Goal: Transaction & Acquisition: Obtain resource

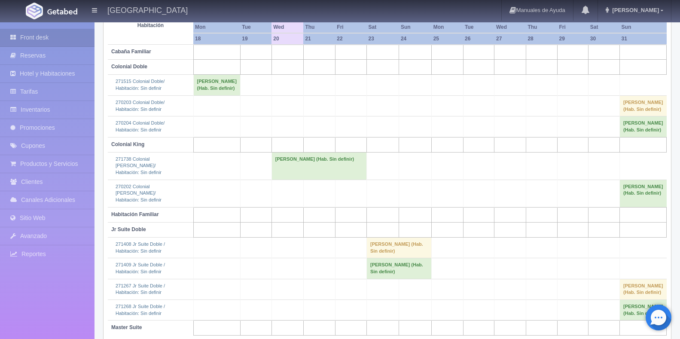
scroll to position [129, 0]
click at [305, 180] on td "[PERSON_NAME] (Hab. Sin definir)" at bounding box center [318, 165] width 95 height 27
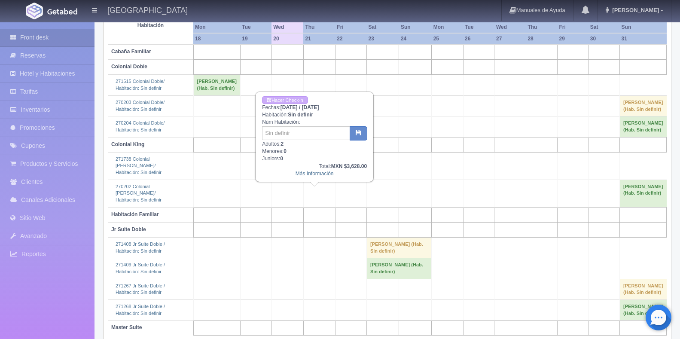
click at [317, 173] on link "Más Información" at bounding box center [315, 174] width 38 height 6
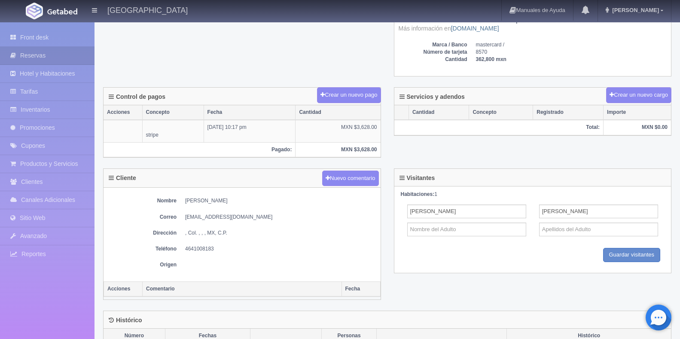
scroll to position [270, 0]
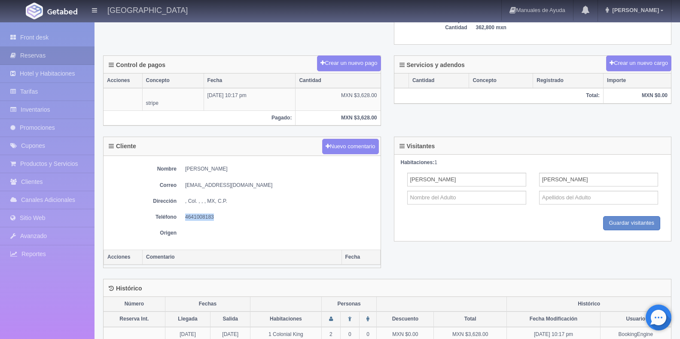
drag, startPoint x: 216, startPoint y: 218, endPoint x: 184, endPoint y: 219, distance: 32.2
click at [184, 219] on dl "Teléfono [PHONE_NUMBER]" at bounding box center [242, 216] width 268 height 7
copy dd "4641008183"
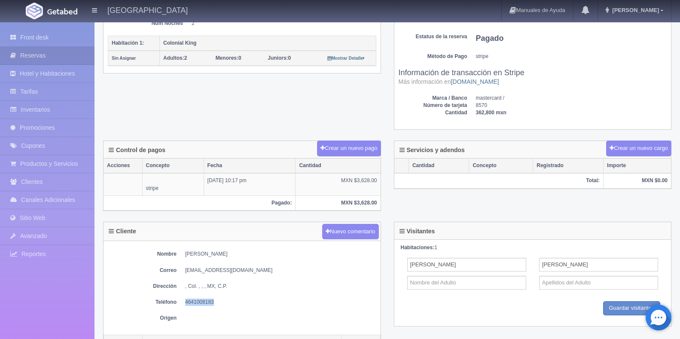
scroll to position [215, 0]
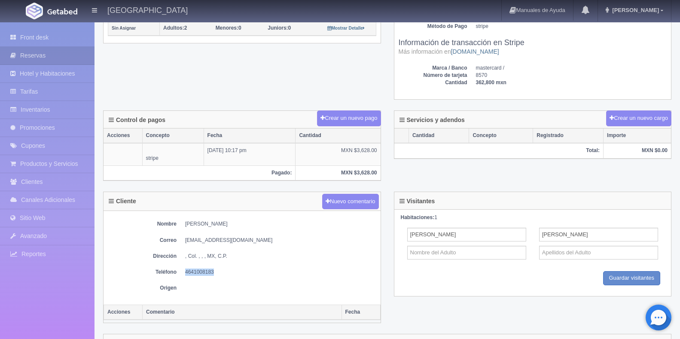
drag, startPoint x: 210, startPoint y: 223, endPoint x: 241, endPoint y: 225, distance: 31.4
click at [241, 225] on dd "Fernando Saldaña Torres" at bounding box center [280, 223] width 191 height 7
click at [245, 225] on dd "Fernando Saldaña Torres" at bounding box center [280, 223] width 191 height 7
drag, startPoint x: 247, startPoint y: 225, endPoint x: 208, endPoint y: 227, distance: 38.7
click at [208, 227] on dd "Fernando Saldaña Torres" at bounding box center [280, 223] width 191 height 7
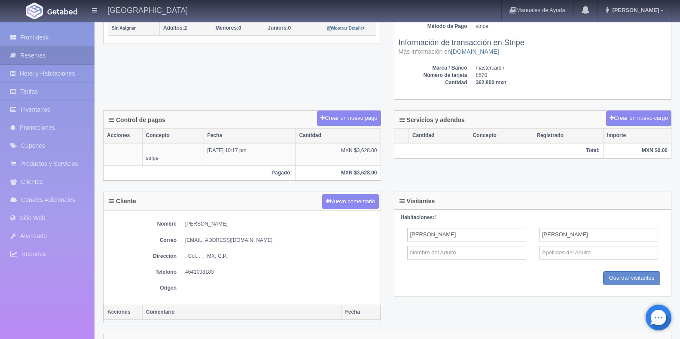
copy dd "Saldaña Torres"
click at [192, 220] on div "Nombre Fernando Saldaña Torres Correo fersaltor@gmail.com Dirección , Col. , , …" at bounding box center [242, 258] width 277 height 94
click at [194, 221] on dd "Fernando Saldaña Torres" at bounding box center [280, 223] width 191 height 7
copy dd "Fernando"
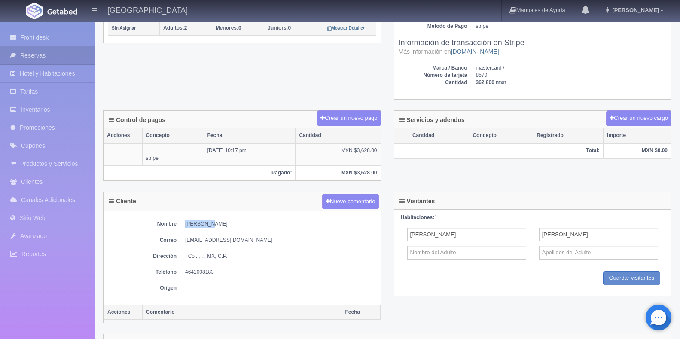
copy dd "Fernando"
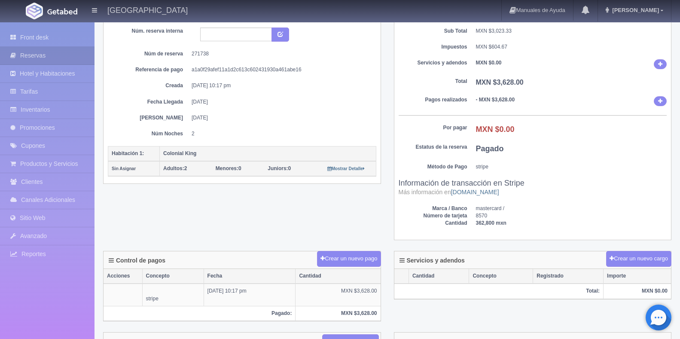
scroll to position [0, 0]
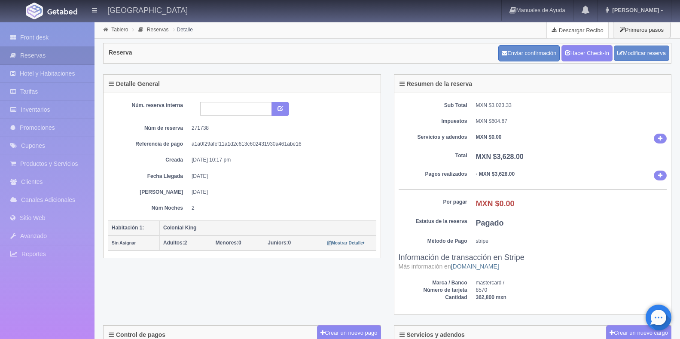
click at [562, 28] on link "Descargar Recibo" at bounding box center [577, 29] width 61 height 17
